Goal: Task Accomplishment & Management: Manage account settings

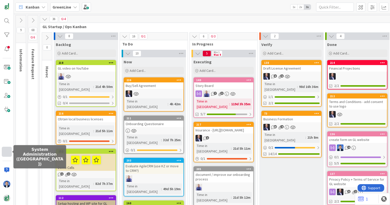
click at [8, 154] on div at bounding box center [7, 152] width 10 height 10
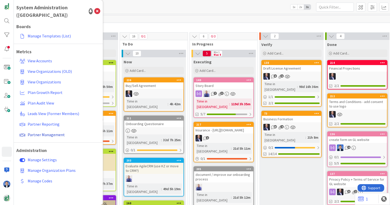
click at [47, 132] on span "Partner Management" at bounding box center [46, 134] width 37 height 5
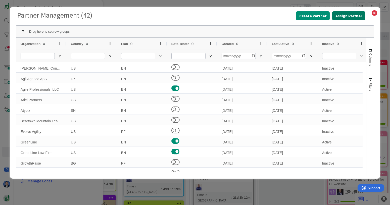
click at [353, 14] on button "Assign Partner" at bounding box center [349, 15] width 33 height 9
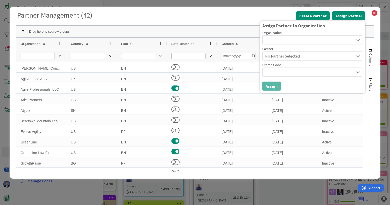
click at [311, 43] on div at bounding box center [313, 39] width 101 height 9
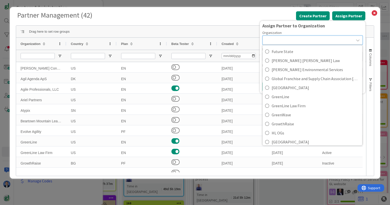
scroll to position [848, 0]
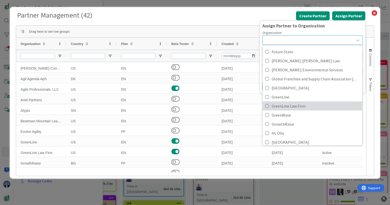
click at [304, 105] on span "GreenLine Law Firm" at bounding box center [316, 106] width 88 height 8
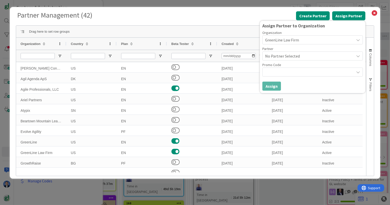
click at [314, 56] on span "No Partner Selected" at bounding box center [308, 56] width 87 height 7
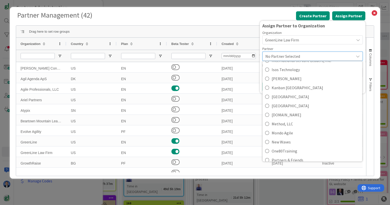
scroll to position [122, 0]
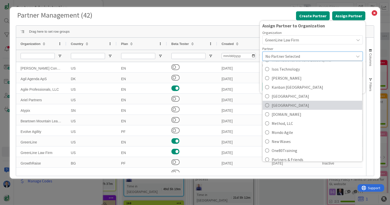
click at [311, 102] on span "Kanban Zone" at bounding box center [316, 106] width 88 height 8
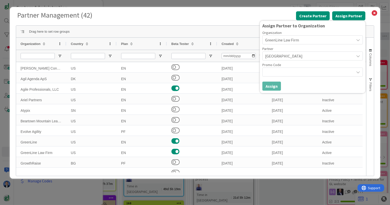
click at [314, 74] on div at bounding box center [313, 72] width 101 height 9
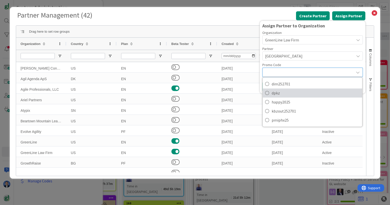
click at [305, 92] on span "dpkz" at bounding box center [316, 93] width 88 height 8
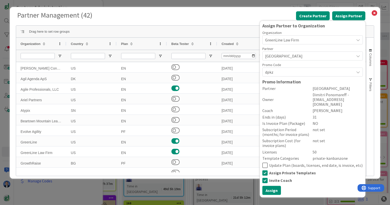
click at [266, 178] on icon at bounding box center [265, 181] width 5 height 6
click at [273, 186] on button "Assign" at bounding box center [272, 190] width 19 height 9
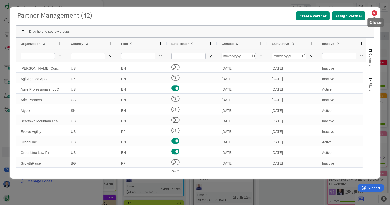
click at [375, 13] on icon at bounding box center [375, 13] width 7 height 7
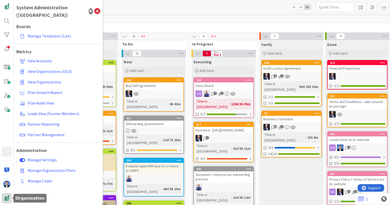
click at [6, 193] on div at bounding box center [7, 198] width 10 height 10
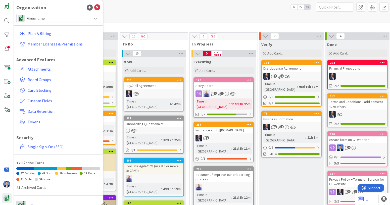
click at [77, 10] on div "Organization" at bounding box center [58, 8] width 84 height 8
click at [67, 14] on div "GreenLine" at bounding box center [58, 18] width 84 height 9
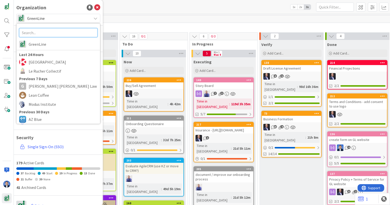
click at [53, 34] on input "text" at bounding box center [58, 32] width 78 height 9
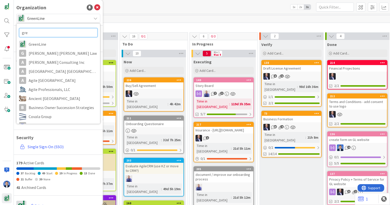
type input "gree"
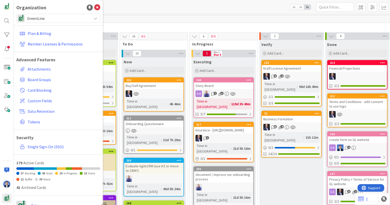
click at [70, 20] on span "GreenLine" at bounding box center [58, 18] width 62 height 7
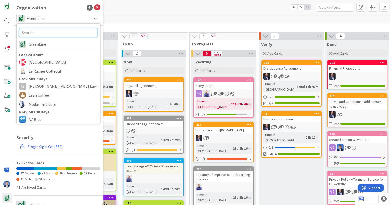
click at [48, 34] on input "text" at bounding box center [58, 32] width 78 height 9
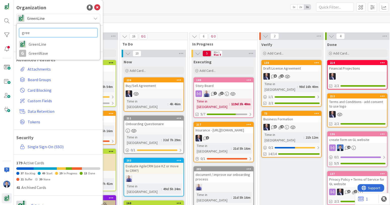
click at [63, 35] on input "gree" at bounding box center [58, 32] width 78 height 9
type input "g"
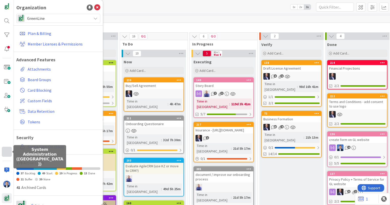
click at [7, 151] on div at bounding box center [7, 152] width 10 height 10
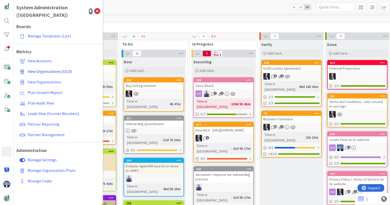
click at [55, 67] on link "View Organizations (OLD)" at bounding box center [59, 71] width 83 height 9
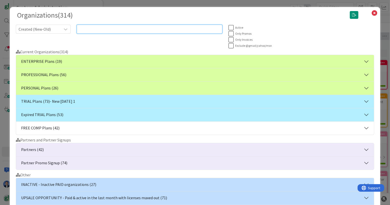
click at [110, 28] on input "text" at bounding box center [150, 29] width 146 height 9
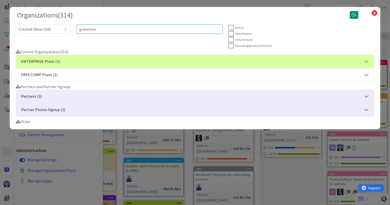
type input "greenline"
click at [83, 108] on button "Partner Promo Signup (2)" at bounding box center [195, 109] width 358 height 13
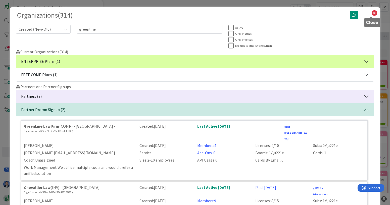
click at [372, 15] on icon at bounding box center [375, 13] width 7 height 7
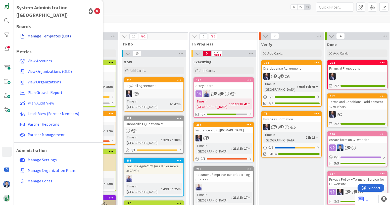
click at [44, 31] on link "Manage Templates (List)" at bounding box center [59, 35] width 83 height 9
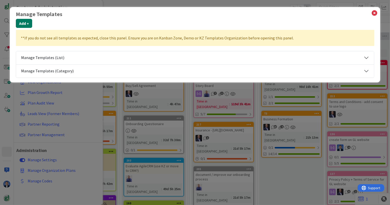
click at [26, 25] on button "Add +" at bounding box center [24, 23] width 16 height 9
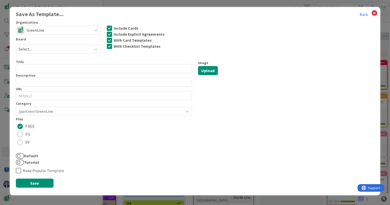
click at [64, 51] on span "Select..." at bounding box center [54, 49] width 71 height 7
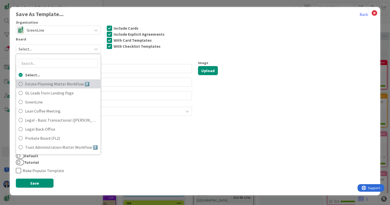
click at [68, 84] on span "Estate Planning Matter Workflow 2️⃣" at bounding box center [61, 84] width 73 height 8
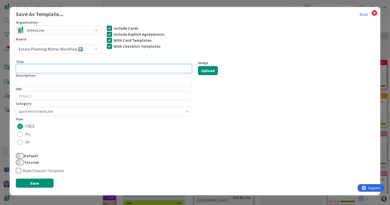
click at [112, 70] on input "text" at bounding box center [104, 68] width 176 height 9
type input "EP Template"
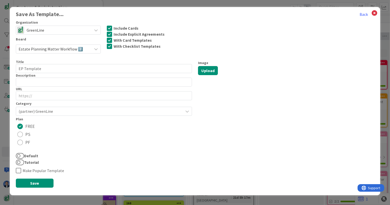
click at [51, 112] on span "(partner) GreenLine" at bounding box center [100, 111] width 162 height 7
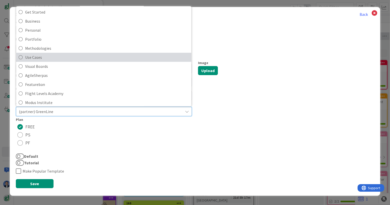
scroll to position [25, 0]
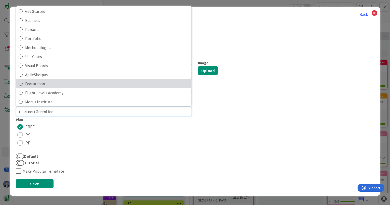
click at [65, 80] on span "Featureban" at bounding box center [107, 84] width 164 height 8
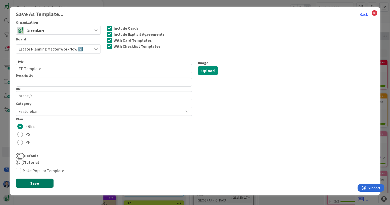
click at [36, 184] on button "Save" at bounding box center [35, 183] width 38 height 9
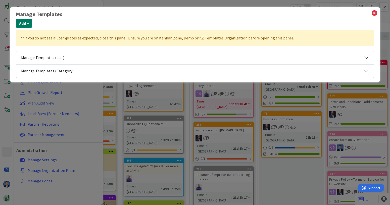
click at [26, 24] on button "Add +" at bounding box center [24, 23] width 16 height 9
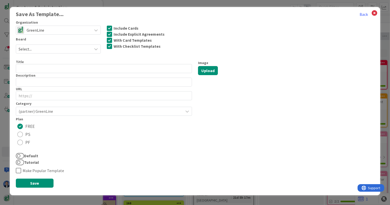
click at [51, 31] on span "GreenLine" at bounding box center [58, 30] width 63 height 7
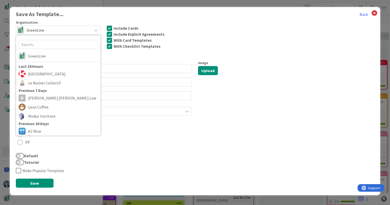
click at [111, 60] on div "Title" at bounding box center [104, 62] width 176 height 5
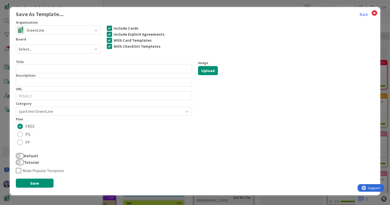
click at [81, 48] on span "Select..." at bounding box center [54, 49] width 71 height 7
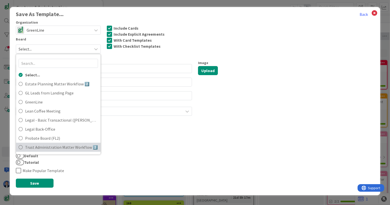
click at [66, 146] on span "Trust Administration Matter Workflow 2️⃣" at bounding box center [61, 148] width 73 height 8
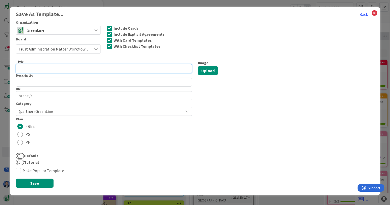
click at [34, 65] on input "text" at bounding box center [104, 68] width 176 height 9
type input "TA Template"
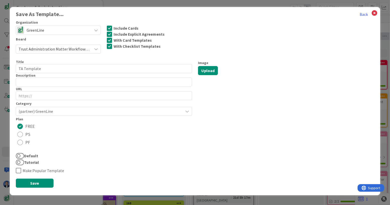
click at [46, 111] on span "(partner) GreenLine" at bounding box center [100, 111] width 162 height 7
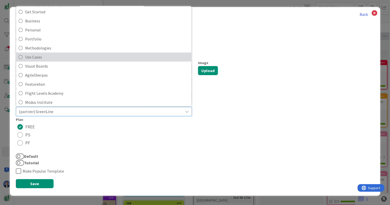
scroll to position [29, 0]
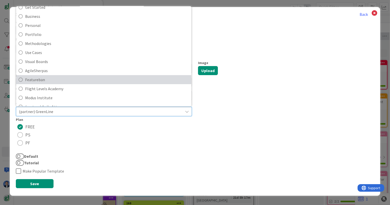
click at [46, 78] on span "Featureban" at bounding box center [107, 80] width 164 height 8
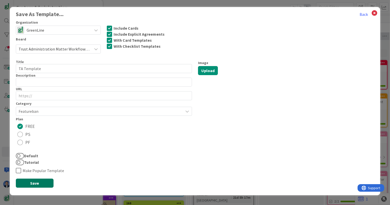
click at [38, 186] on button "Save" at bounding box center [35, 183] width 38 height 9
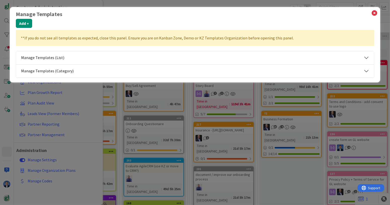
click at [48, 57] on button "Manage Templates (List)" at bounding box center [195, 57] width 358 height 13
select select "agilesherpas"
select select "fla"
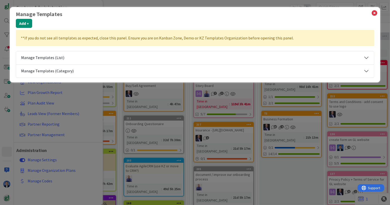
select select "fla"
select select "tc4"
select select "tc11"
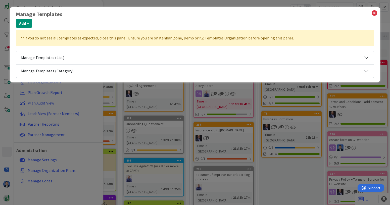
select select "tc11"
select select "fla"
select select "tc7"
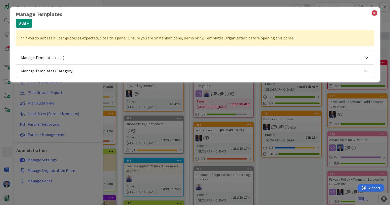
select select "tc7"
select select "tc8"
select select "tc2"
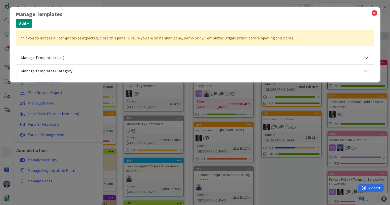
select select "tc2"
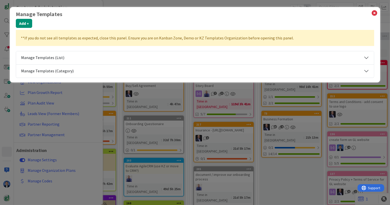
select select "tc10"
select select "tc7"
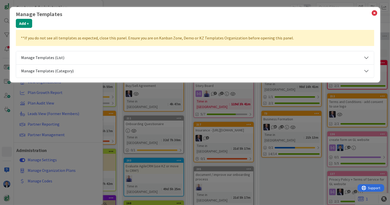
select select "tc7"
select select "tc5"
select select "tc8"
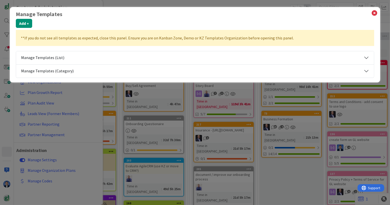
select select "tc7"
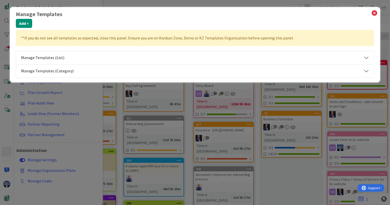
select select "modus"
select select "tc5"
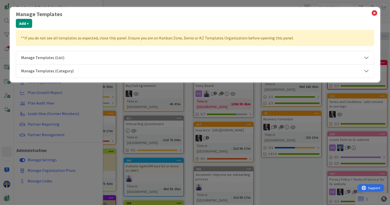
select select "tc10"
select select "tc4"
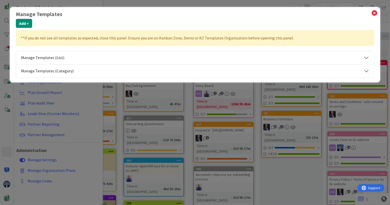
select select "tc4"
select select "tc5"
select select "tc2"
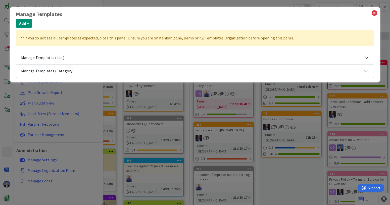
select select "tc2"
select select "tc7"
select select "tc8"
select select "agilesherpas"
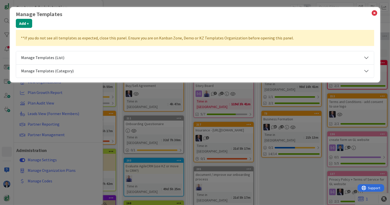
select select "tc10"
select select "agilesherpas"
select select "tc7"
select select "tc2"
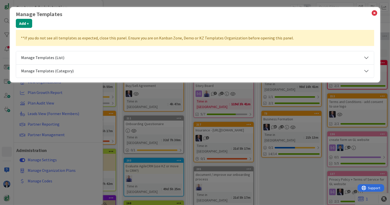
select select "tc2"
select select "tc5"
select select "tc11"
select select "tc7"
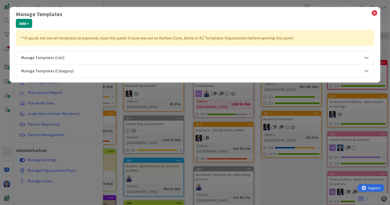
select select "tc10"
select select "tc8"
select select "modus"
select select "tc10"
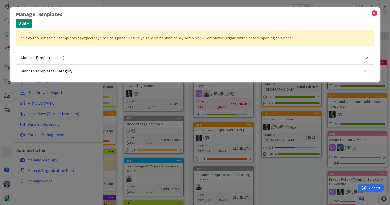
select select "tc2"
select select "tc10"
select select "tc8"
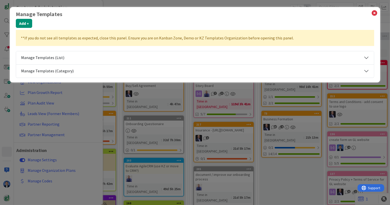
select select "tc10"
select select "agilesherpas"
select select "tc4"
select select "agilesherpas"
select select "modus"
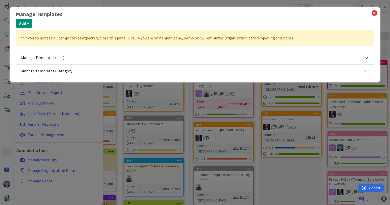
select select "modus"
select select "tc11"
select select "tc8"
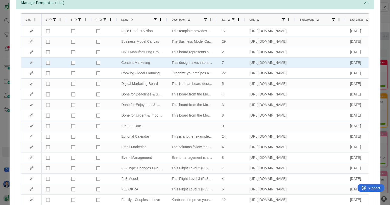
scroll to position [55, 0]
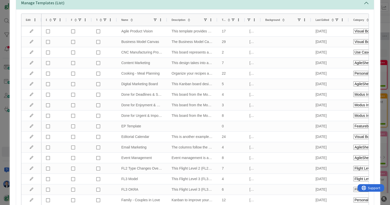
drag, startPoint x: 294, startPoint y: 21, endPoint x: 260, endPoint y: 19, distance: 34.5
click at [260, 19] on div at bounding box center [261, 20] width 2 height 12
select select "2"
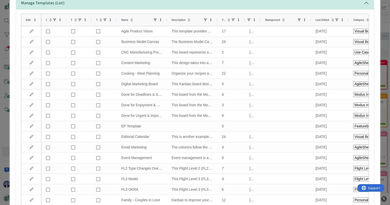
select select "2"
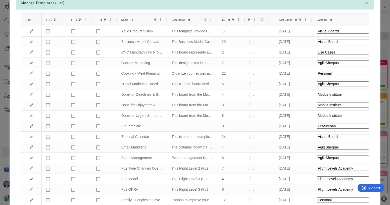
drag, startPoint x: 310, startPoint y: 21, endPoint x: 272, endPoint y: 22, distance: 37.8
click at [273, 22] on div at bounding box center [274, 20] width 2 height 12
click at [323, 20] on span "Category" at bounding box center [321, 20] width 11 height 3
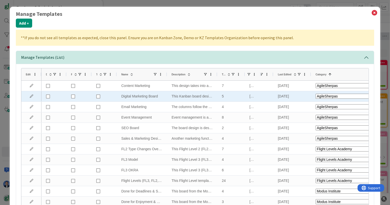
scroll to position [0, 0]
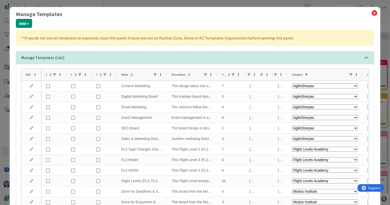
drag, startPoint x: 310, startPoint y: 75, endPoint x: 289, endPoint y: 76, distance: 21.7
click at [289, 76] on div at bounding box center [288, 75] width 2 height 12
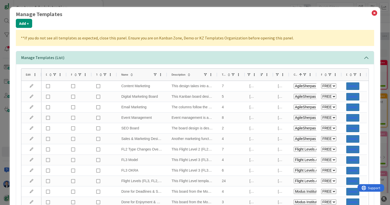
drag, startPoint x: 364, startPoint y: 74, endPoint x: 316, endPoint y: 77, distance: 47.7
click at [316, 77] on div at bounding box center [317, 75] width 2 height 12
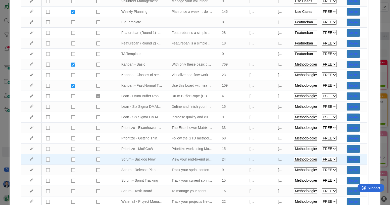
scroll to position [359, 0]
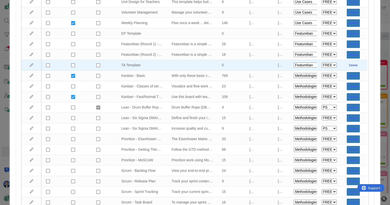
click at [352, 64] on button "Delete" at bounding box center [353, 66] width 13 height 8
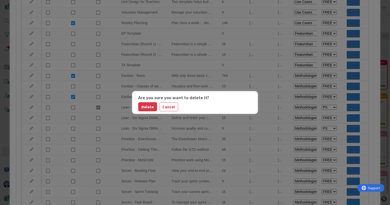
click at [147, 108] on button "Delete" at bounding box center [147, 106] width 19 height 9
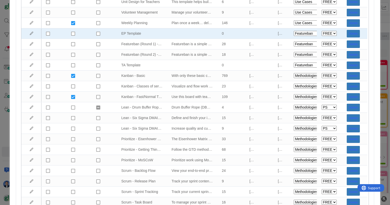
select select "agilesherpas"
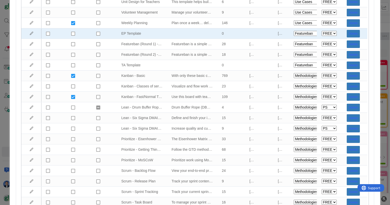
select select "agilesherpas"
select select "fla"
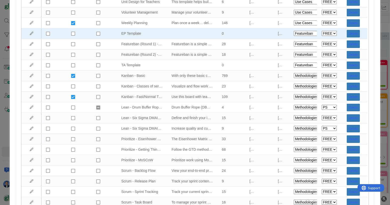
select select "modus"
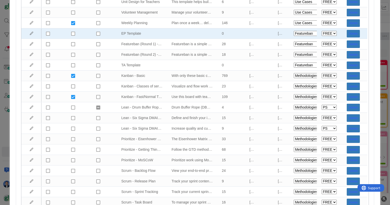
select select "modus"
select select "tc10"
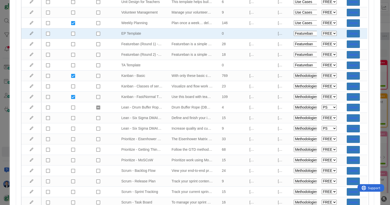
select select "tc10"
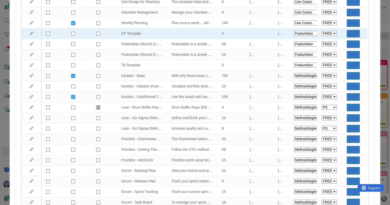
select select "tc10"
select select "tc11"
select select "tc2"
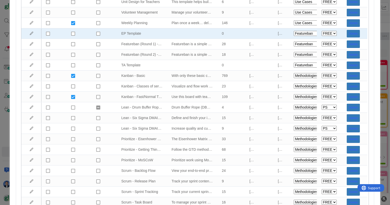
select select "tc2"
select select "2"
select select "tc2"
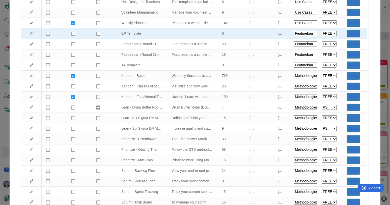
select select "tc2"
select select "2"
select select "tc2"
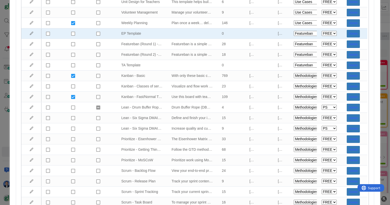
select select "tc2"
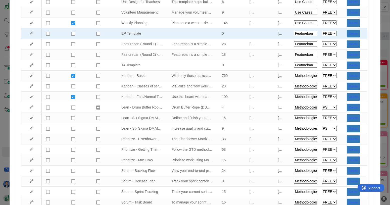
select select "tc2"
select select "tc4"
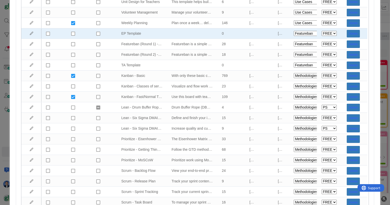
select select "tc4"
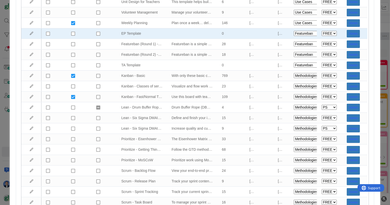
select select "tc5"
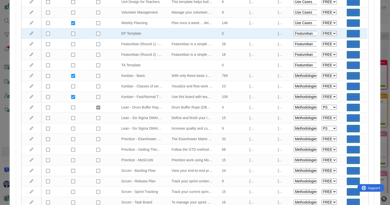
select select "tc5"
select select "tc7"
select select "2"
select select "tc7"
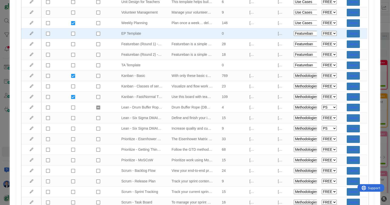
select select "tc7"
select select "2"
select select "tc7"
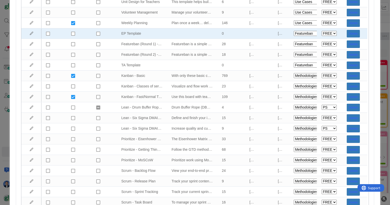
select select "tc7"
select select "2"
select select "tc7"
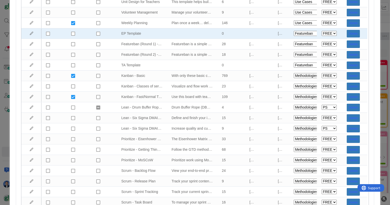
select select "tc7"
select select "2"
select select "tc7"
select select "2"
select select "tc7"
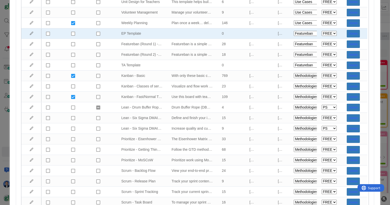
select select "tc7"
select select "2"
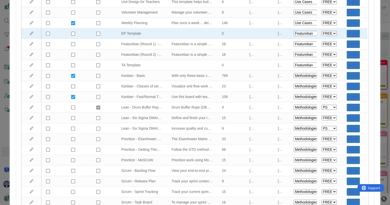
select select "tc7"
select select "tc8"
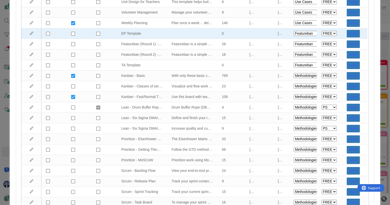
select select "tc8"
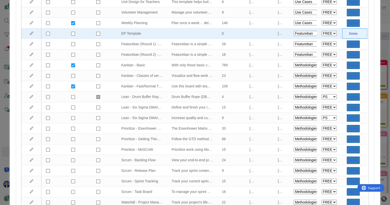
click at [354, 32] on button "Delete" at bounding box center [353, 34] width 13 height 8
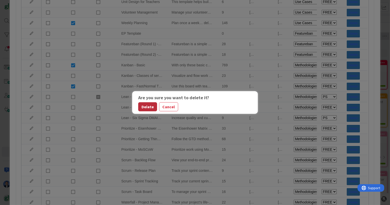
click at [142, 111] on button "Delete" at bounding box center [147, 106] width 19 height 9
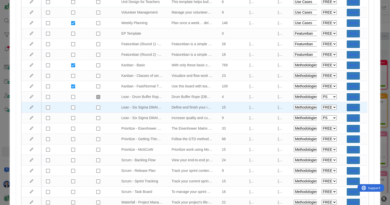
select select "agilesherpas"
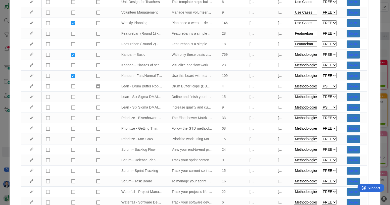
click at [0, 127] on div "Manage Templates Add + **If you do not see all templates as expected, close thi…" at bounding box center [195, 102] width 390 height 205
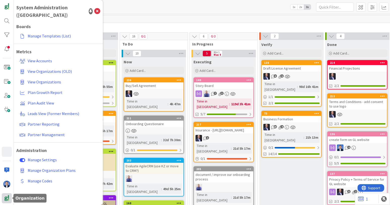
click at [8, 195] on div at bounding box center [7, 198] width 10 height 10
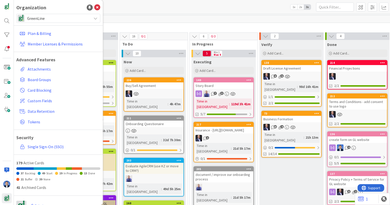
click at [58, 16] on span "GreenLine" at bounding box center [58, 18] width 62 height 7
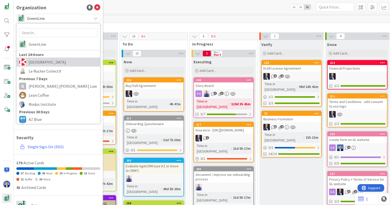
click at [50, 62] on span "Kanban Zone" at bounding box center [63, 62] width 69 height 8
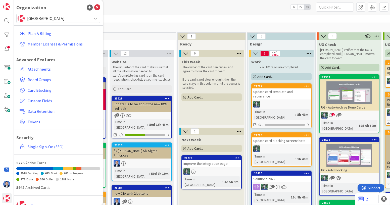
click at [114, 19] on div "40 1" at bounding box center [245, 19] width 410 height 8
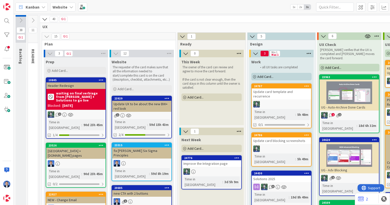
click at [65, 7] on b "Website" at bounding box center [60, 7] width 15 height 5
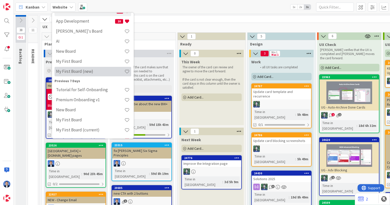
scroll to position [39, 0]
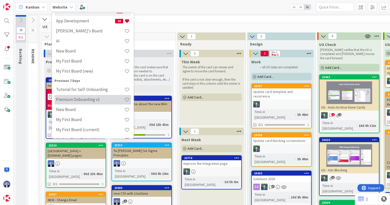
click at [91, 103] on div "Premium Onboarding v1" at bounding box center [93, 100] width 77 height 10
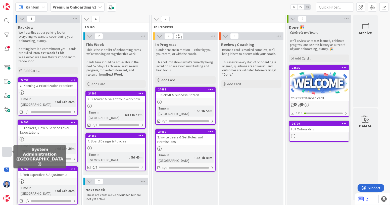
click at [4, 153] on div at bounding box center [7, 152] width 10 height 10
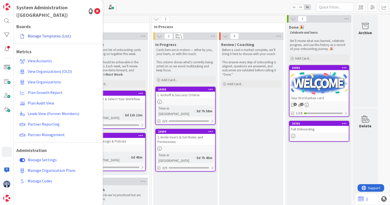
click at [41, 31] on link "Manage Templates (List)" at bounding box center [59, 35] width 83 height 9
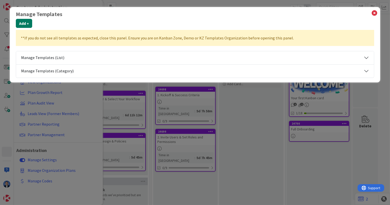
click at [26, 22] on button "Add +" at bounding box center [24, 23] width 16 height 9
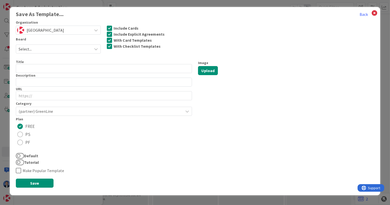
click at [54, 51] on span "Select..." at bounding box center [54, 49] width 71 height 7
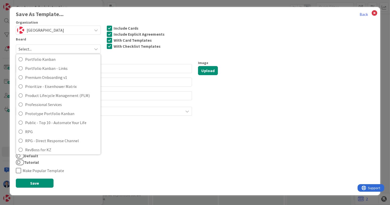
scroll to position [1394, 0]
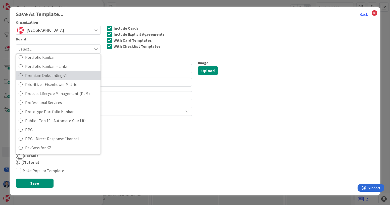
click at [56, 76] on span "Premium Onboarding v1" at bounding box center [61, 75] width 73 height 8
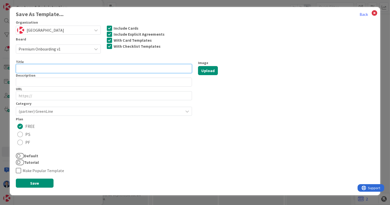
click at [56, 68] on input "text" at bounding box center [104, 68] width 176 height 9
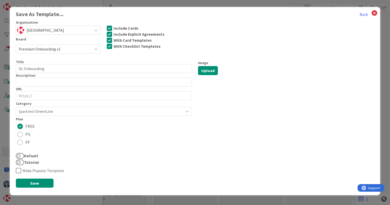
click at [49, 112] on span "(partner) GreenLine" at bounding box center [100, 111] width 162 height 7
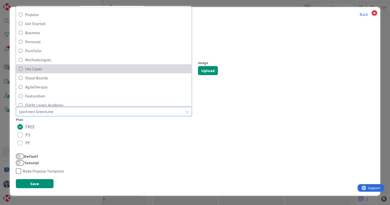
scroll to position [19, 0]
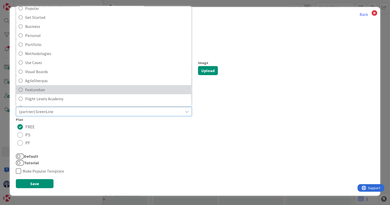
click at [48, 86] on span "Featureban" at bounding box center [107, 90] width 164 height 8
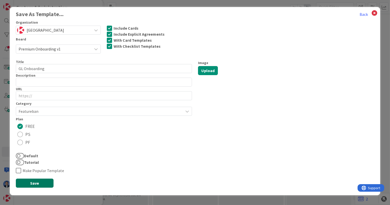
click at [31, 183] on button "Save" at bounding box center [35, 183] width 38 height 9
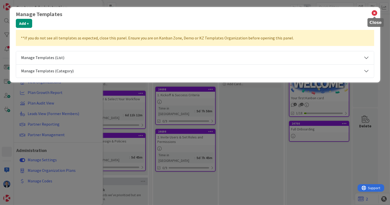
click at [375, 13] on icon at bounding box center [375, 13] width 7 height 7
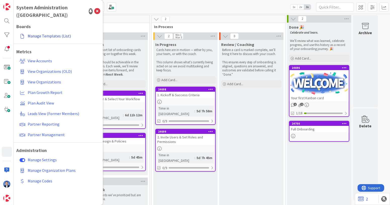
click at [41, 31] on link "Manage Templates (List)" at bounding box center [59, 35] width 83 height 9
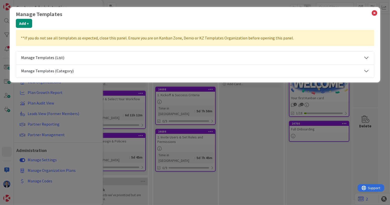
click at [49, 58] on button "Manage Templates (List)" at bounding box center [195, 57] width 358 height 13
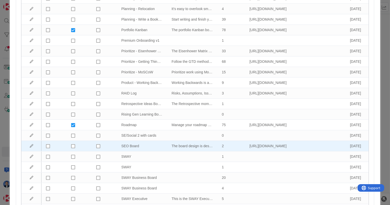
scroll to position [1045, 0]
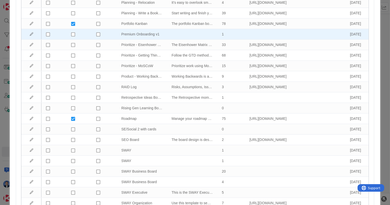
click at [31, 33] on icon at bounding box center [32, 34] width 4 height 4
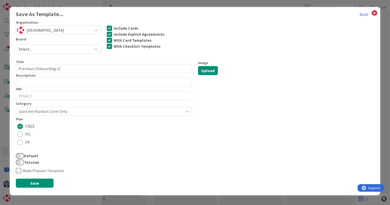
scroll to position [0, 0]
click at [362, 16] on button "Back" at bounding box center [364, 14] width 9 height 7
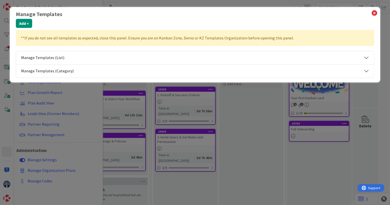
click at [179, 55] on button "Manage Templates (List)" at bounding box center [195, 57] width 358 height 13
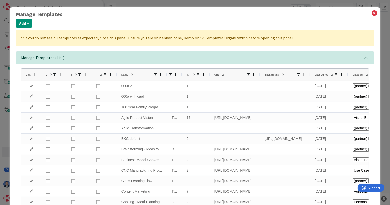
drag, startPoint x: 217, startPoint y: 74, endPoint x: 181, endPoint y: 72, distance: 35.5
click at [181, 72] on div at bounding box center [182, 75] width 2 height 12
drag, startPoint x: 259, startPoint y: 73, endPoint x: 218, endPoint y: 80, distance: 40.8
click at [259, 80] on div at bounding box center [260, 75] width 2 height 12
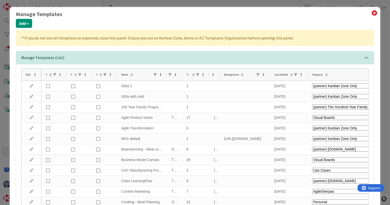
click at [272, 74] on div "Last Edited" at bounding box center [289, 75] width 38 height 12
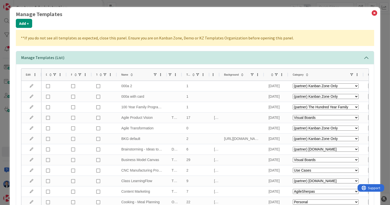
drag, startPoint x: 269, startPoint y: 75, endPoint x: 230, endPoint y: 78, distance: 39.4
click at [263, 78] on div at bounding box center [264, 75] width 2 height 12
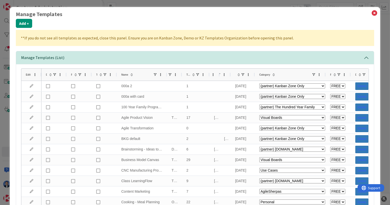
drag, startPoint x: 325, startPoint y: 75, endPoint x: 303, endPoint y: 77, distance: 21.7
click at [325, 77] on div at bounding box center [326, 75] width 2 height 12
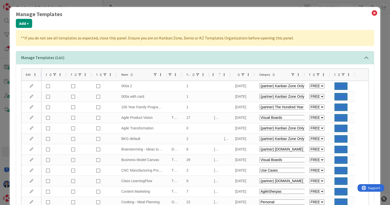
click at [264, 74] on span "Category" at bounding box center [265, 74] width 11 height 3
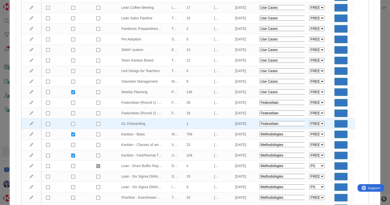
scroll to position [850, 0]
click at [341, 123] on button "Delete" at bounding box center [341, 124] width 13 height 8
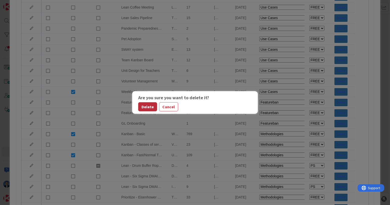
click at [147, 107] on button "Delete" at bounding box center [147, 106] width 19 height 9
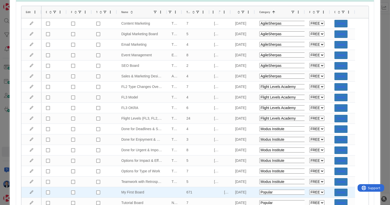
scroll to position [0, 0]
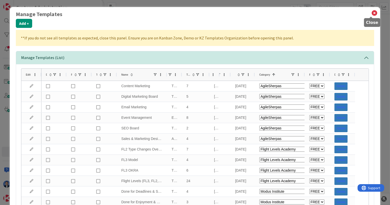
click at [372, 14] on icon at bounding box center [375, 13] width 7 height 7
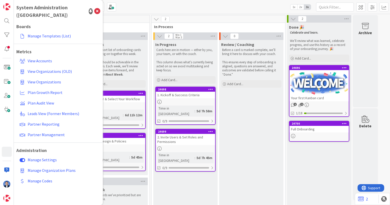
click at [136, 43] on div "This Week" at bounding box center [116, 44] width 60 height 5
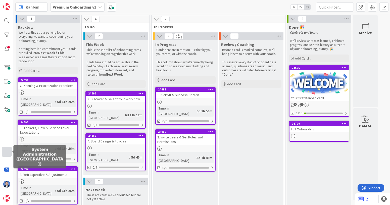
click at [7, 154] on div at bounding box center [7, 152] width 10 height 10
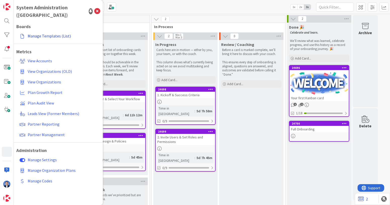
click at [56, 31] on link "Manage Templates (List)" at bounding box center [59, 35] width 83 height 9
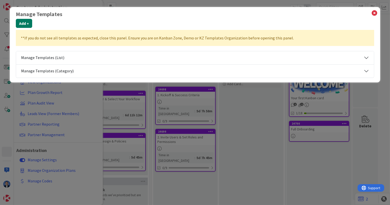
click at [23, 25] on button "Add +" at bounding box center [24, 23] width 16 height 9
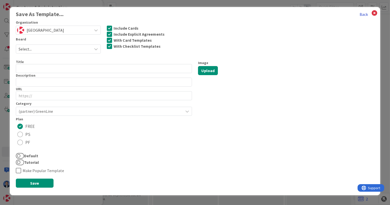
click at [362, 14] on button "Back" at bounding box center [364, 14] width 9 height 7
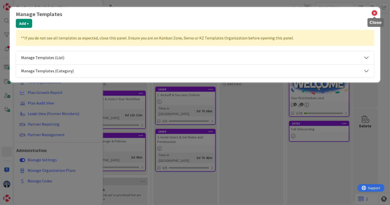
click at [374, 13] on icon at bounding box center [375, 13] width 7 height 7
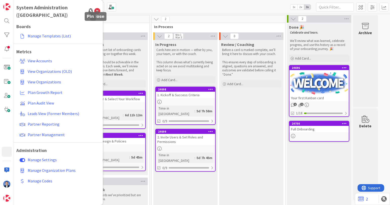
click at [91, 8] on div at bounding box center [91, 11] width 4 height 6
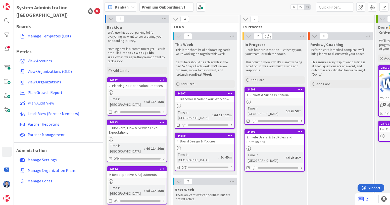
click at [162, 7] on b "Premium Onboarding v1" at bounding box center [164, 7] width 44 height 5
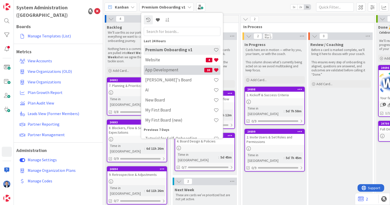
click at [176, 72] on h4 "App Development" at bounding box center [174, 69] width 59 height 5
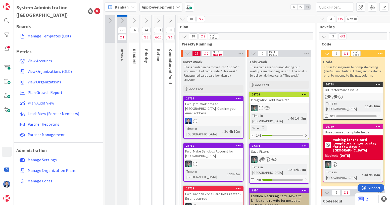
click at [134, 20] on icon at bounding box center [135, 21] width 6 height 6
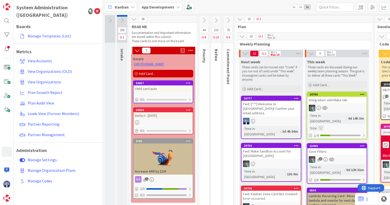
click at [133, 19] on icon at bounding box center [134, 19] width 6 height 6
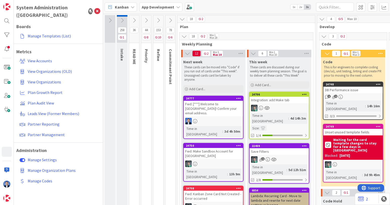
click at [122, 19] on icon at bounding box center [122, 21] width 6 height 6
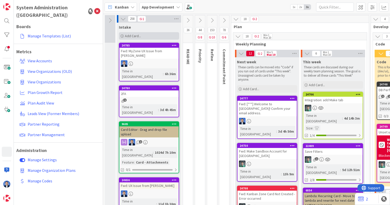
click at [128, 36] on span "Add Card..." at bounding box center [133, 36] width 16 height 5
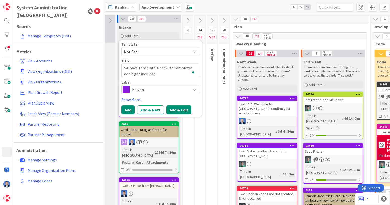
click at [179, 109] on button "Add & Edit" at bounding box center [179, 109] width 25 height 9
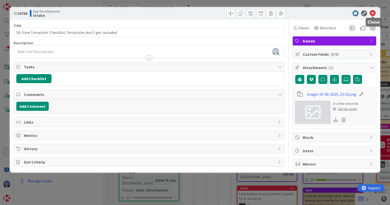
click at [371, 13] on icon at bounding box center [373, 13] width 6 height 6
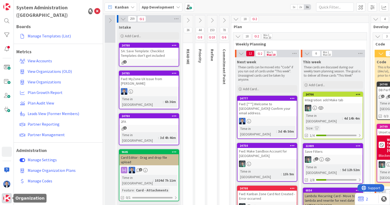
click at [9, 198] on img at bounding box center [6, 198] width 7 height 7
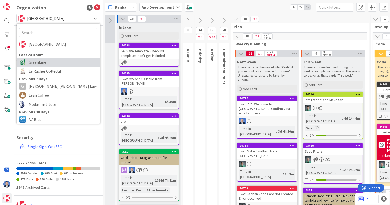
click at [49, 63] on span "GreenLine" at bounding box center [63, 62] width 69 height 8
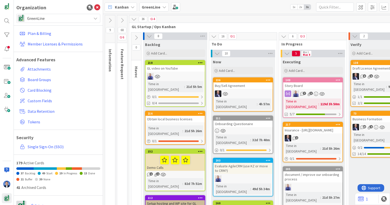
click at [155, 8] on b "GreenLine" at bounding box center [151, 7] width 19 height 5
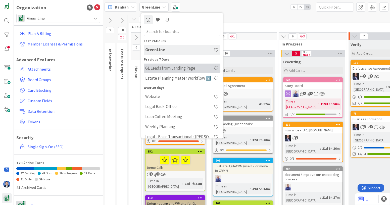
click at [165, 68] on h4 "GL Leads from Landing Page" at bounding box center [179, 68] width 68 height 5
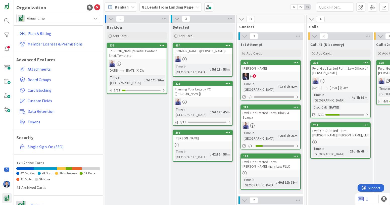
click at [169, 2] on div "Kanban GL Leads from Landing Page 1x 2x 3x" at bounding box center [246, 7] width 287 height 14
click at [171, 7] on b "GL Leads from Landing Page" at bounding box center [168, 7] width 52 height 5
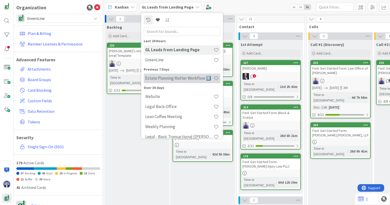
click at [170, 79] on h4 "Estate Planning Matter Workflow 2️⃣" at bounding box center [179, 78] width 68 height 5
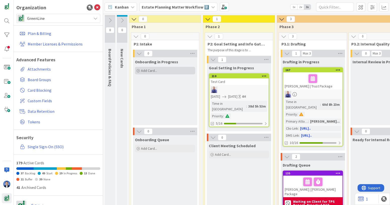
click at [159, 70] on div "Add Card..." at bounding box center [165, 71] width 60 height 8
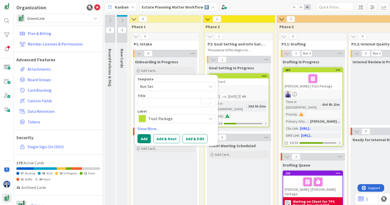
type textarea "x"
type textarea "e"
type textarea "x"
type textarea "ee"
click at [194, 138] on button "Add & Edit" at bounding box center [195, 138] width 25 height 9
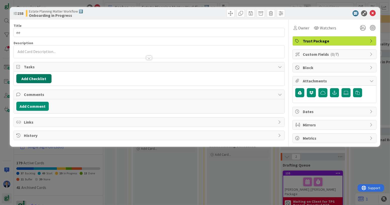
click at [46, 78] on button "Add Checklist" at bounding box center [33, 78] width 35 height 9
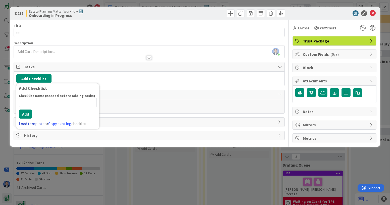
click at [39, 124] on link "Load template" at bounding box center [32, 123] width 26 height 5
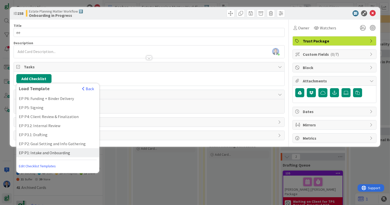
click at [41, 151] on div "EP P1: Intake and Onboarding" at bounding box center [57, 152] width 83 height 9
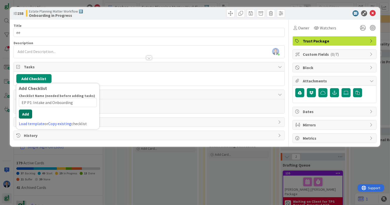
click at [26, 119] on div "Checklist Name (needed before adding tasks) 28 / 64 EP P1: Intake and Onboardin…" at bounding box center [58, 110] width 78 height 33
click at [28, 113] on button "Add" at bounding box center [25, 114] width 13 height 9
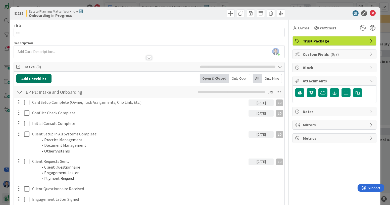
click at [39, 81] on button "Add Checklist" at bounding box center [33, 78] width 35 height 9
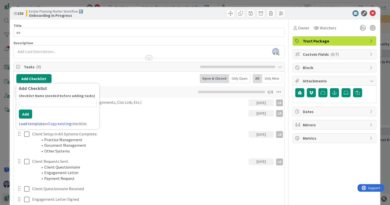
click at [31, 123] on link "Load template" at bounding box center [32, 123] width 26 height 5
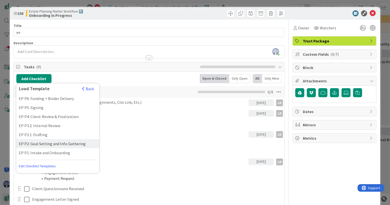
click at [38, 144] on div "EP P2: Goal Setting and Info Gathering" at bounding box center [57, 143] width 83 height 9
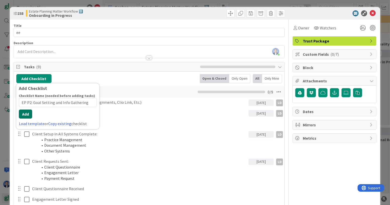
click at [27, 118] on div "Checklist Name (needed before adding tasks) 38 / 64 EP P2: Goal Setting and Inf…" at bounding box center [58, 110] width 78 height 33
click at [26, 110] on button "Add" at bounding box center [25, 114] width 13 height 9
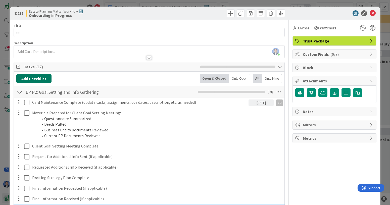
scroll to position [106, 0]
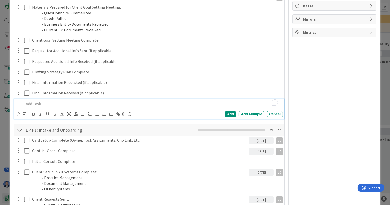
click at [42, 77] on div "Card Maintenance Complete (update tasks, assignments, due dates, description, e…" at bounding box center [149, 56] width 266 height 129
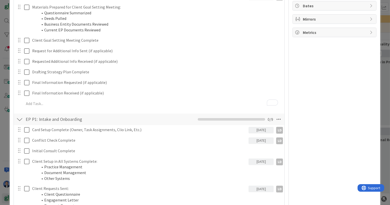
scroll to position [0, 0]
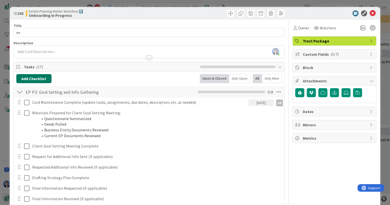
click at [35, 82] on button "Add Checklist" at bounding box center [33, 78] width 35 height 9
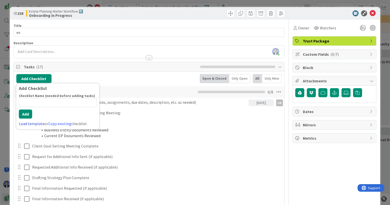
click at [31, 121] on link "Load template" at bounding box center [32, 123] width 26 height 5
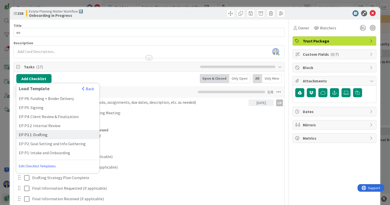
click at [34, 134] on div "EP P3.1: Drafting" at bounding box center [57, 134] width 83 height 9
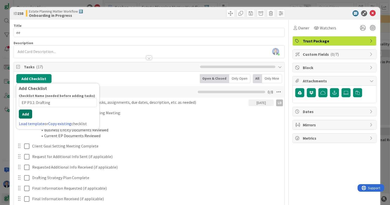
click at [26, 118] on div "Checklist Name (needed before adding tasks) 17 / 64 EP P3.1: Drafting Add Load …" at bounding box center [58, 110] width 78 height 33
click at [28, 111] on button "Add" at bounding box center [25, 114] width 13 height 9
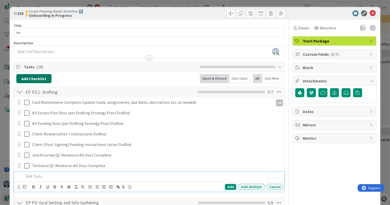
click at [38, 77] on button "Add Checklist" at bounding box center [33, 78] width 35 height 9
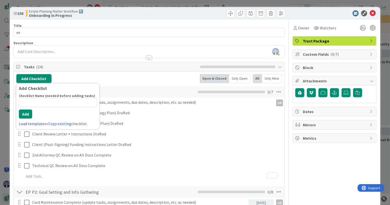
click at [27, 125] on link "Load template" at bounding box center [32, 123] width 26 height 5
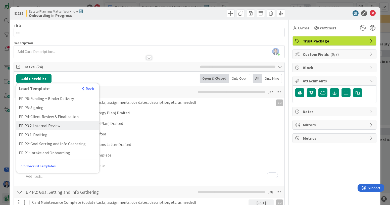
click at [37, 126] on div "EP P3.2: Internal Review" at bounding box center [57, 125] width 83 height 9
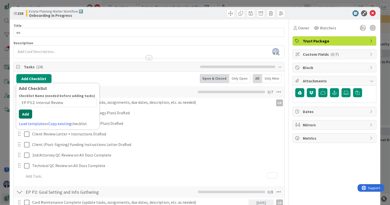
click at [26, 116] on button "Add" at bounding box center [25, 114] width 13 height 9
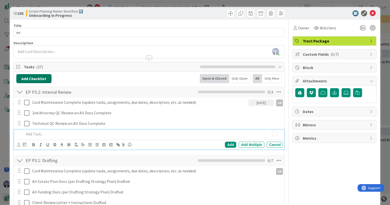
click at [38, 79] on button "Add Checklist" at bounding box center [33, 78] width 35 height 9
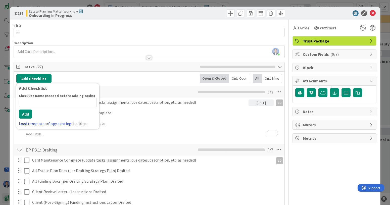
click at [30, 122] on link "Load template" at bounding box center [32, 123] width 26 height 5
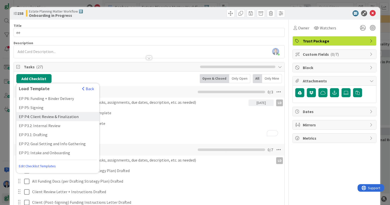
click at [34, 117] on div "EP P4: Client Review & Finalization" at bounding box center [57, 116] width 83 height 9
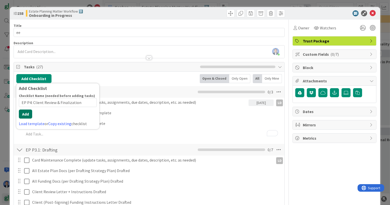
click at [26, 117] on button "Add" at bounding box center [25, 114] width 13 height 9
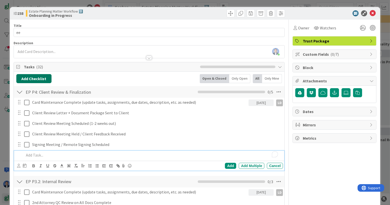
click at [39, 76] on button "Add Checklist" at bounding box center [33, 78] width 35 height 9
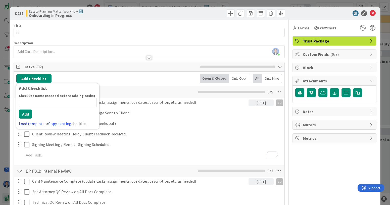
click at [29, 123] on link "Load template" at bounding box center [32, 123] width 26 height 5
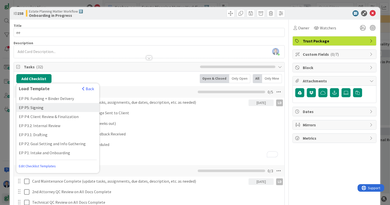
click at [41, 107] on div "EP P5: Signing" at bounding box center [57, 107] width 83 height 9
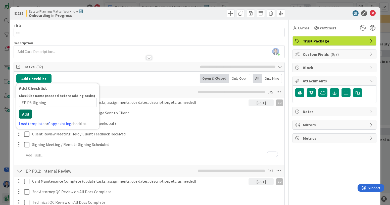
click at [28, 116] on button "Add" at bounding box center [25, 114] width 13 height 9
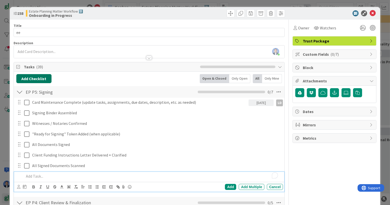
click at [41, 77] on button "Add Checklist" at bounding box center [33, 78] width 35 height 9
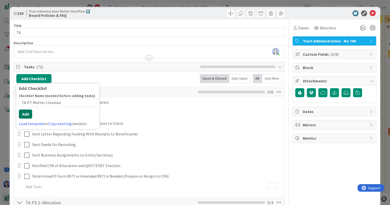
click at [28, 115] on button "Add" at bounding box center [25, 114] width 13 height 9
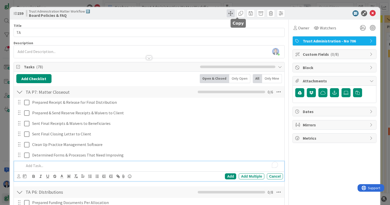
click at [227, 14] on span at bounding box center [231, 13] width 8 height 8
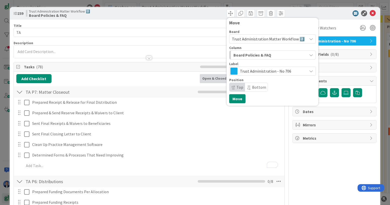
click at [260, 38] on span "Trust Administration Matter Workflow 2️⃣" at bounding box center [268, 38] width 73 height 5
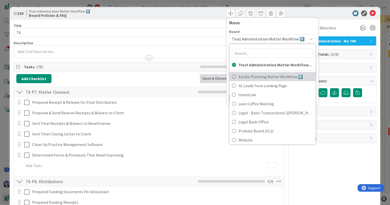
click at [273, 75] on span "Estate Planning Matter Workflow 2️⃣" at bounding box center [276, 77] width 75 height 8
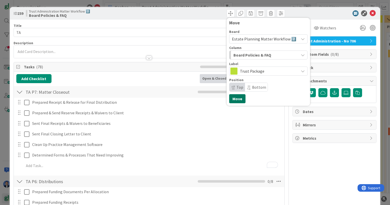
click at [232, 98] on button "Move" at bounding box center [237, 98] width 16 height 9
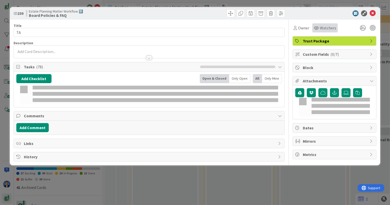
click at [387, 17] on div "ID 239 Estate Planning Matter Workflow 2️⃣ Board Policies & FAQ Title 2 / 128 T…" at bounding box center [195, 102] width 390 height 205
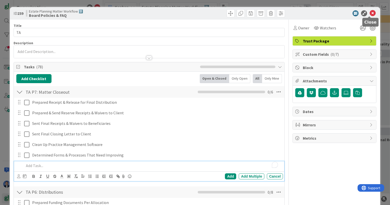
click at [370, 14] on icon at bounding box center [373, 13] width 6 height 6
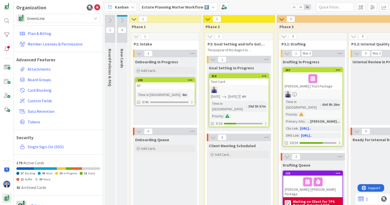
click at [66, 17] on span "GreenLine" at bounding box center [58, 18] width 62 height 7
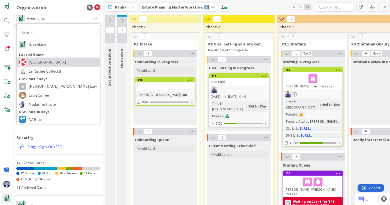
click at [52, 60] on span "Kanban Zone" at bounding box center [63, 62] width 69 height 8
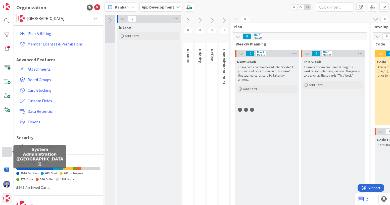
click at [5, 152] on div at bounding box center [7, 152] width 10 height 10
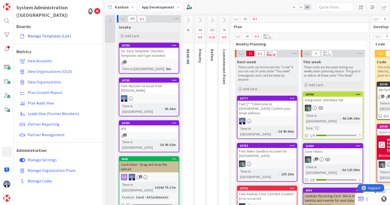
click at [52, 31] on link "Manage Templates (List)" at bounding box center [59, 35] width 83 height 9
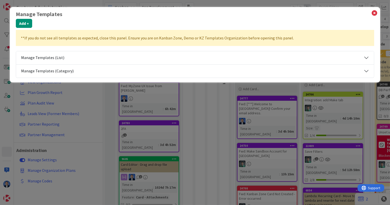
click at [52, 28] on div "Manage Templates Add + **If you do not see all templates as expected, close thi…" at bounding box center [195, 45] width 359 height 69
click at [26, 24] on button "Add +" at bounding box center [24, 23] width 16 height 9
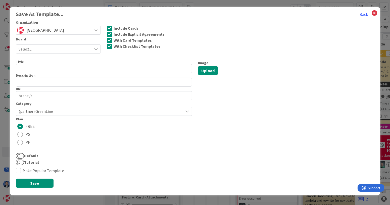
click at [51, 27] on span "Kanban Zone" at bounding box center [58, 30] width 63 height 7
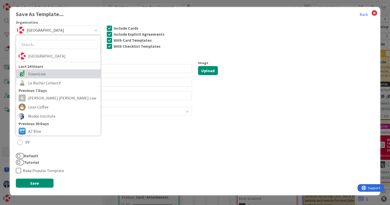
click at [50, 73] on span "GreenLine" at bounding box center [63, 74] width 70 height 8
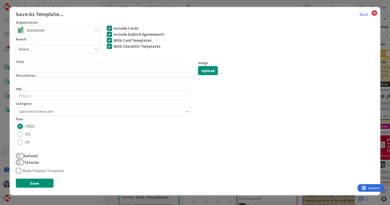
click at [62, 47] on span "Select..." at bounding box center [54, 49] width 71 height 7
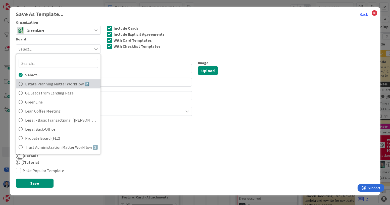
click at [65, 81] on span "Estate Planning Matter Workflow 2️⃣" at bounding box center [61, 84] width 73 height 8
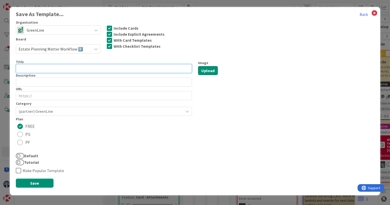
click at [55, 66] on input "text" at bounding box center [104, 68] width 176 height 9
type input "tt"
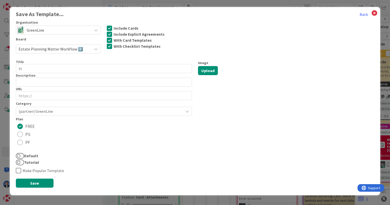
click at [56, 111] on span "(partner) GreenLine" at bounding box center [100, 111] width 162 height 7
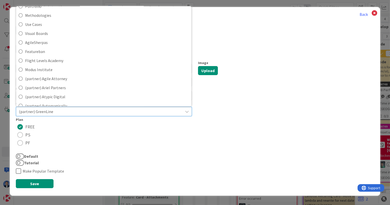
scroll to position [56, 0]
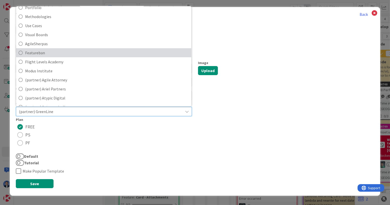
click at [65, 49] on span "Featureban" at bounding box center [107, 53] width 164 height 8
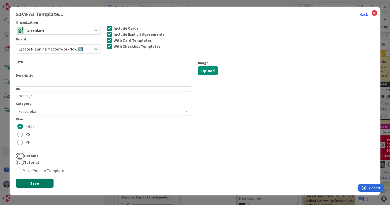
click at [38, 179] on button "Save" at bounding box center [35, 183] width 38 height 9
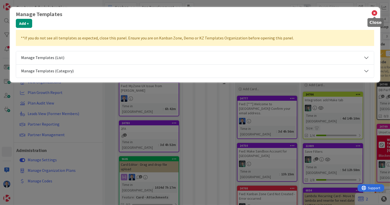
click at [374, 14] on icon at bounding box center [375, 13] width 7 height 7
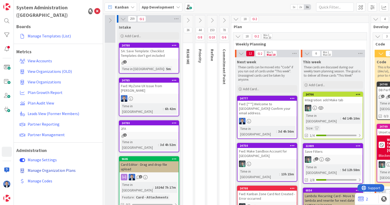
click at [50, 168] on span "Manage Organization Plans" at bounding box center [52, 170] width 48 height 5
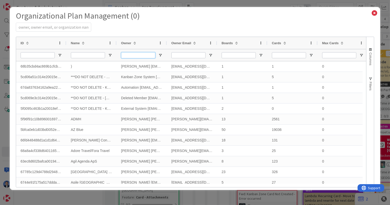
click at [133, 55] on input "Owner Filter Input" at bounding box center [138, 55] width 34 height 6
type input "[PERSON_NAME]"
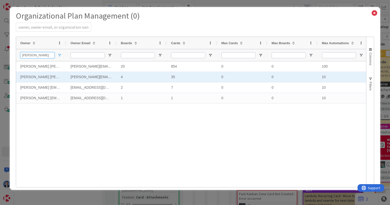
select select "EN"
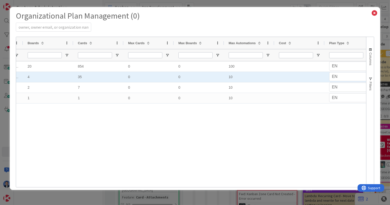
type input "[PERSON_NAME]"
click at [233, 77] on div "10" at bounding box center [249, 77] width 50 height 10
type input "100"
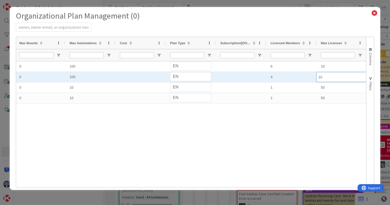
select select "EN"
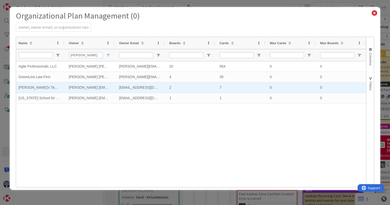
select select "EN"
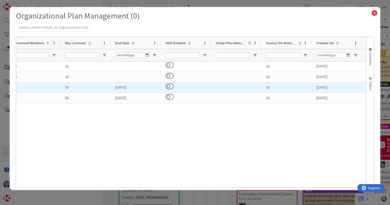
select select "3"
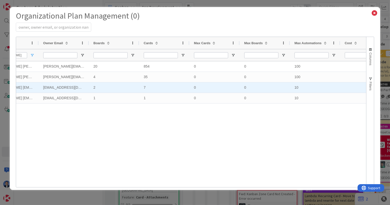
select select "EN"
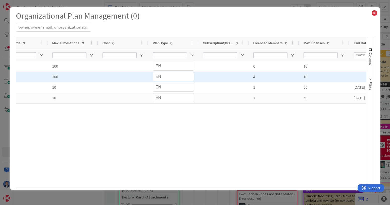
click at [307, 77] on div "10" at bounding box center [324, 77] width 50 height 10
click at [307, 77] on input "10" at bounding box center [325, 77] width 50 height 10
type input "20"
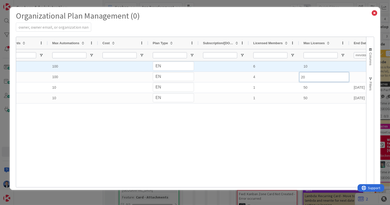
click at [308, 66] on div "10" at bounding box center [324, 66] width 50 height 10
select select "EN"
click at [308, 66] on div "0 0 100 PS PF EN Personal Professional Enterprise 6 10 0 0 100 PS PF EN Persona…" at bounding box center [349, 87] width 1409 height 53
select select "EN"
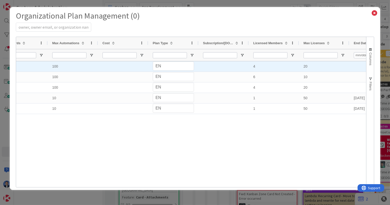
select select "EN"
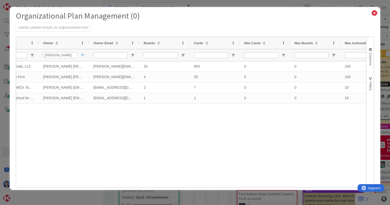
select select "EN"
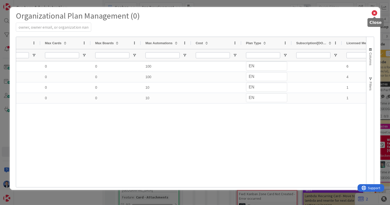
click at [375, 11] on icon at bounding box center [375, 13] width 7 height 7
